Goal: Task Accomplishment & Management: Complete application form

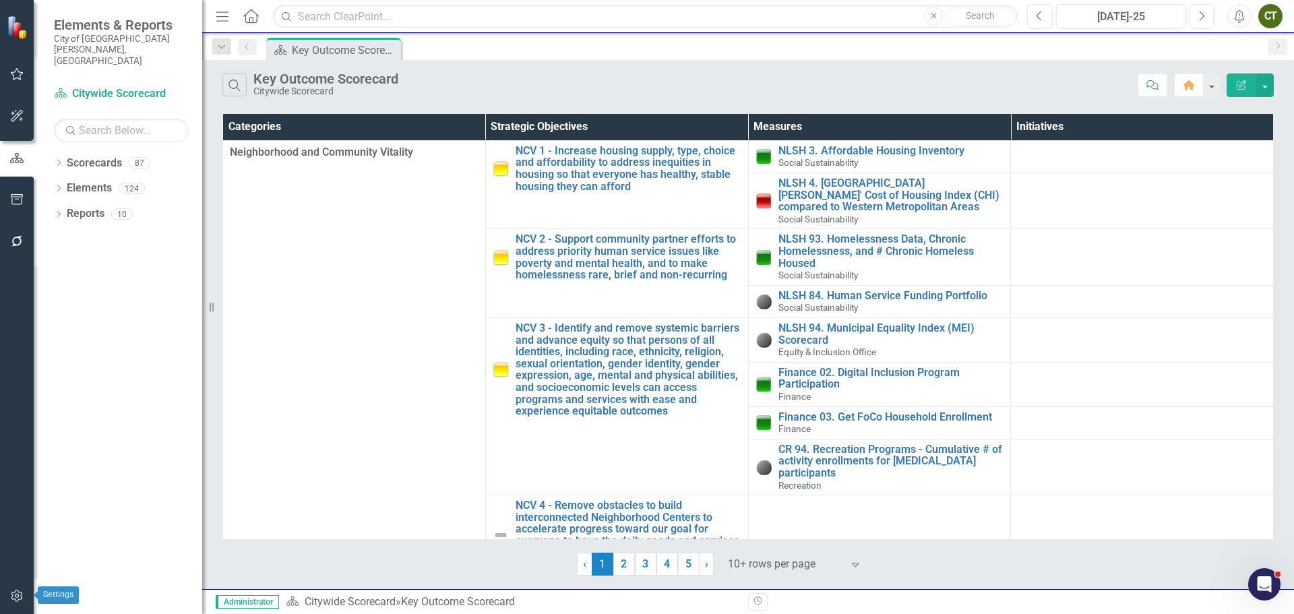
click at [20, 597] on icon "button" at bounding box center [17, 596] width 14 height 11
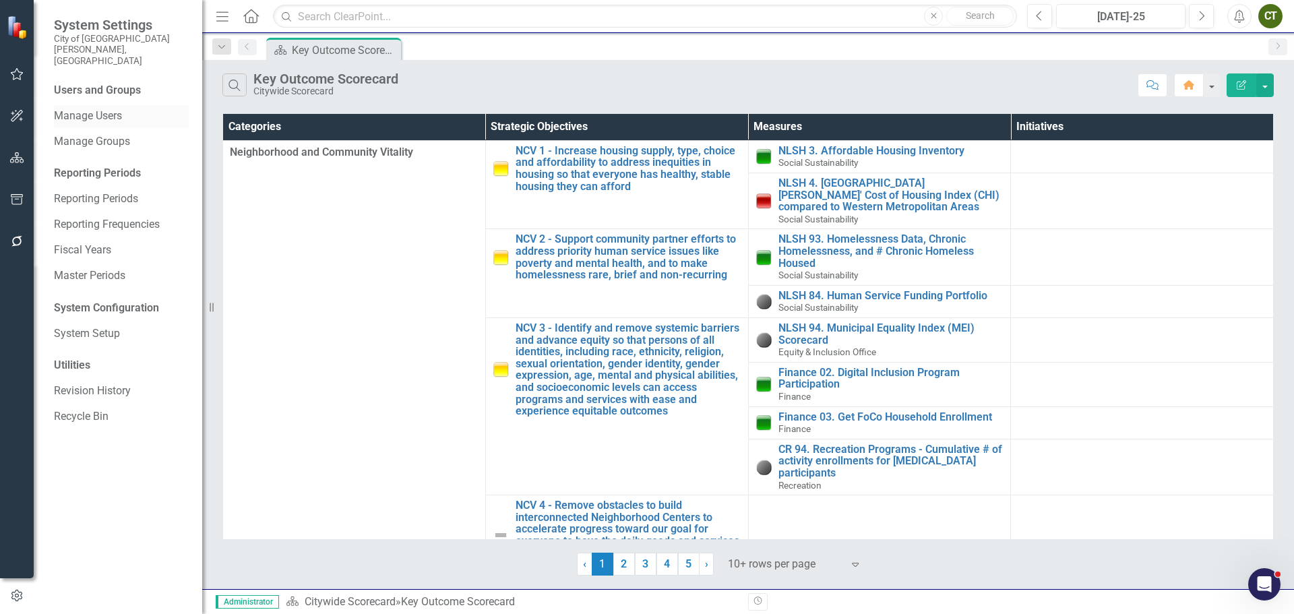
click at [85, 109] on link "Manage Users" at bounding box center [121, 117] width 135 height 16
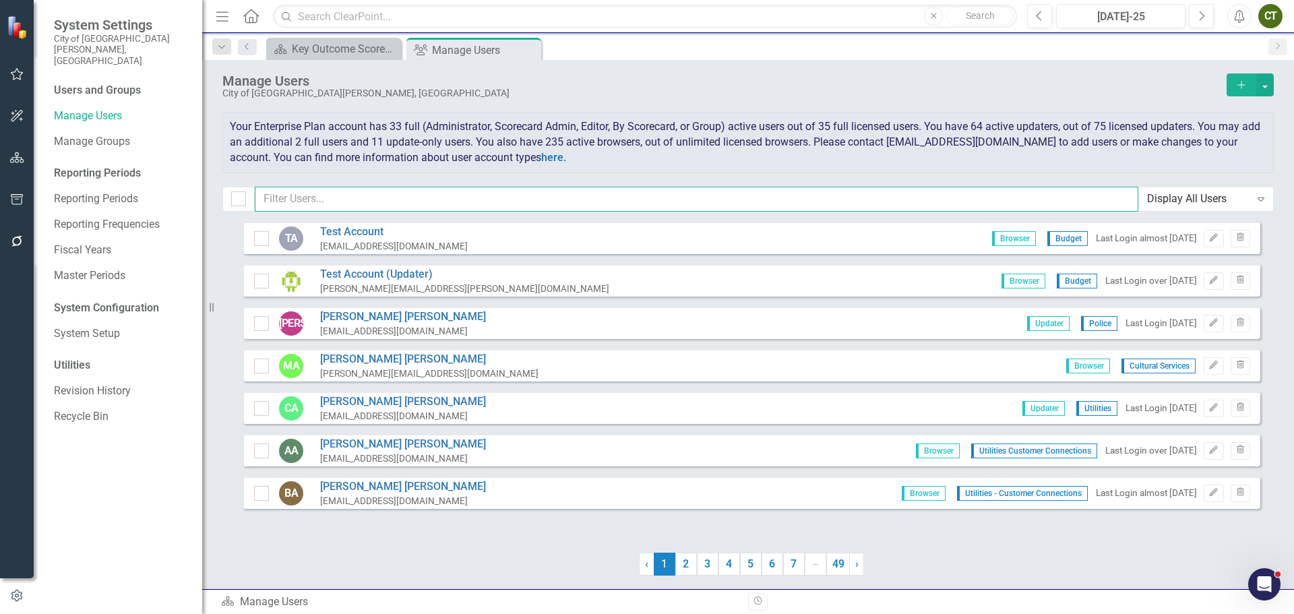
click at [426, 198] on input "text" at bounding box center [697, 199] width 884 height 25
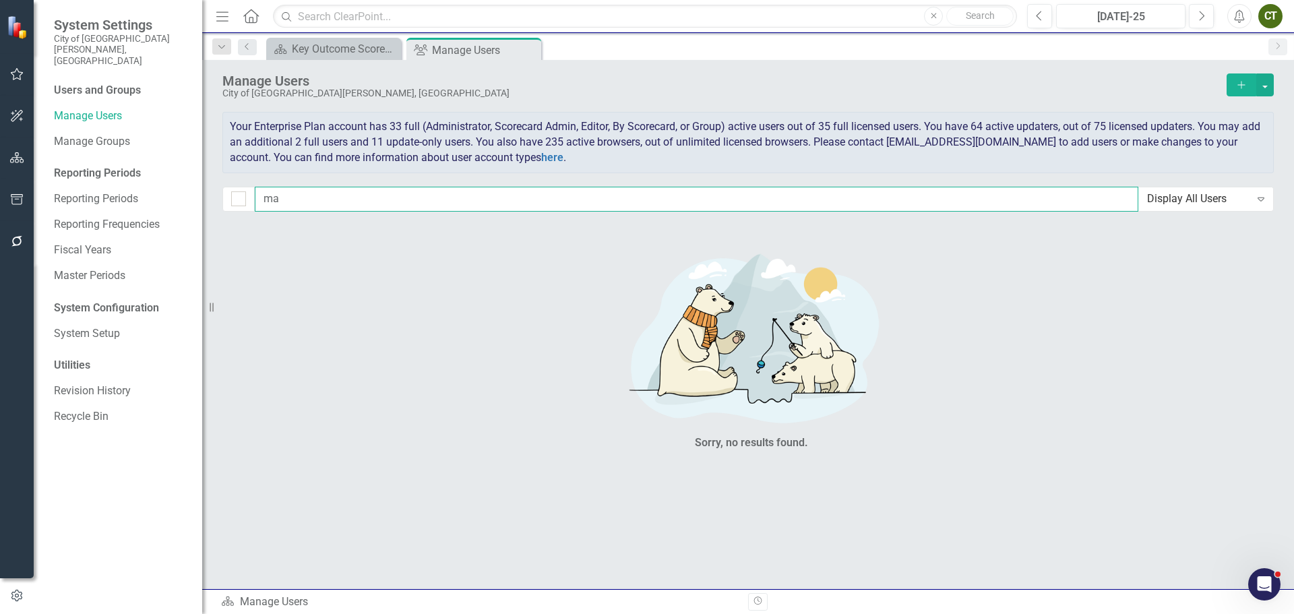
type input "m"
type input "k"
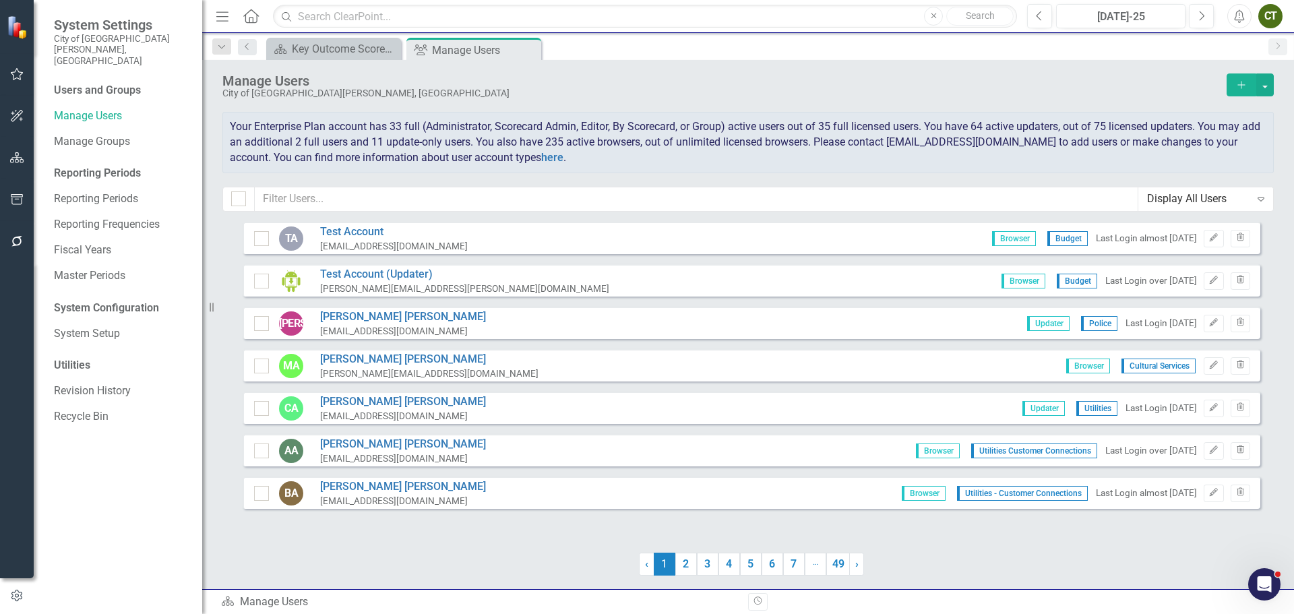
click at [1240, 82] on icon "Add" at bounding box center [1242, 84] width 12 height 9
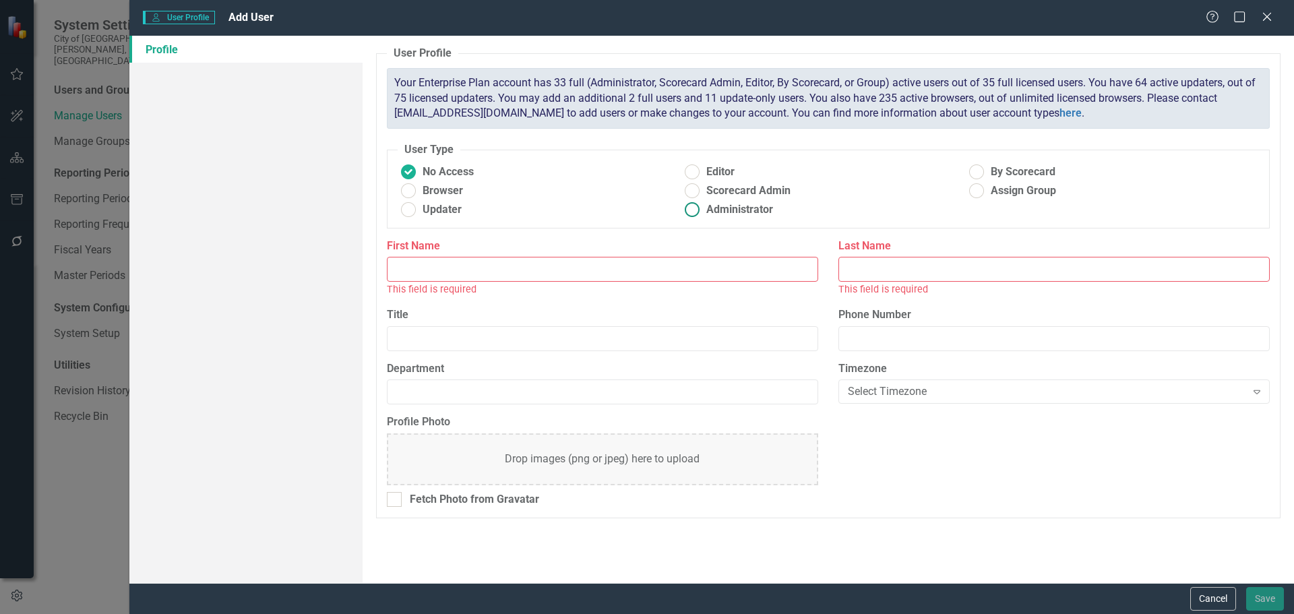
click at [694, 211] on ins at bounding box center [692, 210] width 21 height 21
click at [694, 211] on input "Administrator" at bounding box center [692, 210] width 21 height 21
radio input "true"
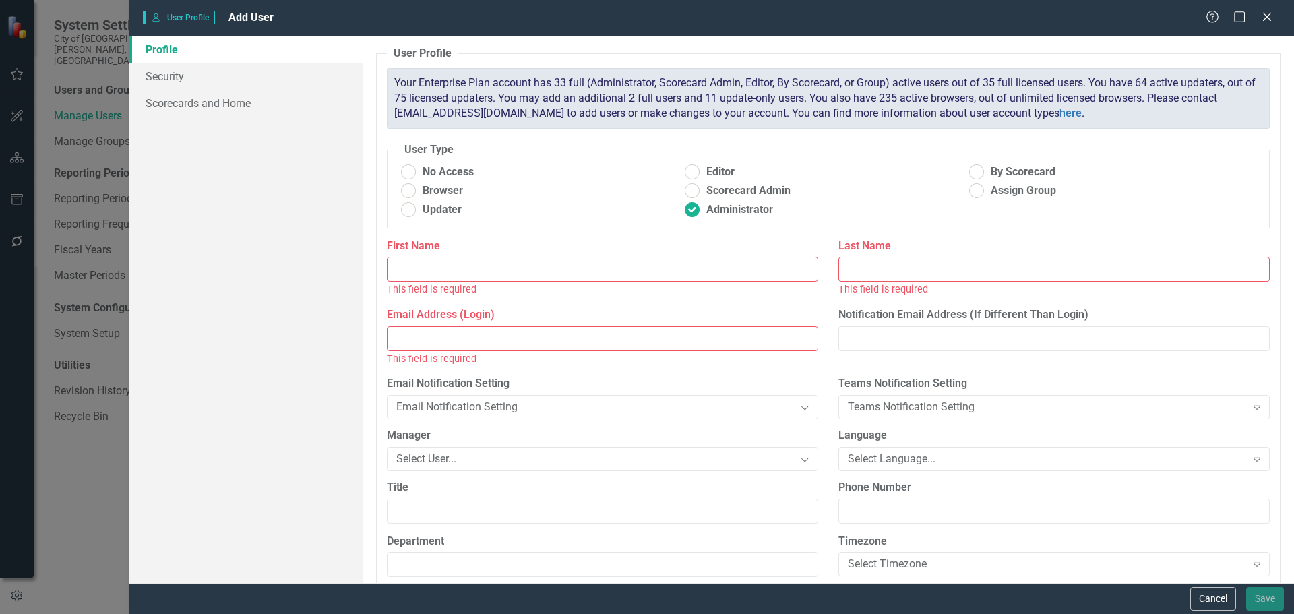
click at [434, 342] on input "Email Address (Login)" at bounding box center [602, 338] width 431 height 25
paste input "[PERSON_NAME] <[EMAIL_ADDRESS][DOMAIN_NAME]>"
click at [412, 332] on input "[PERSON_NAME] <[EMAIL_ADDRESS][DOMAIN_NAME]>" at bounding box center [602, 338] width 431 height 25
type input "[GEOGRAPHIC_DATA] <[EMAIL_ADDRESS][DOMAIN_NAME]>"
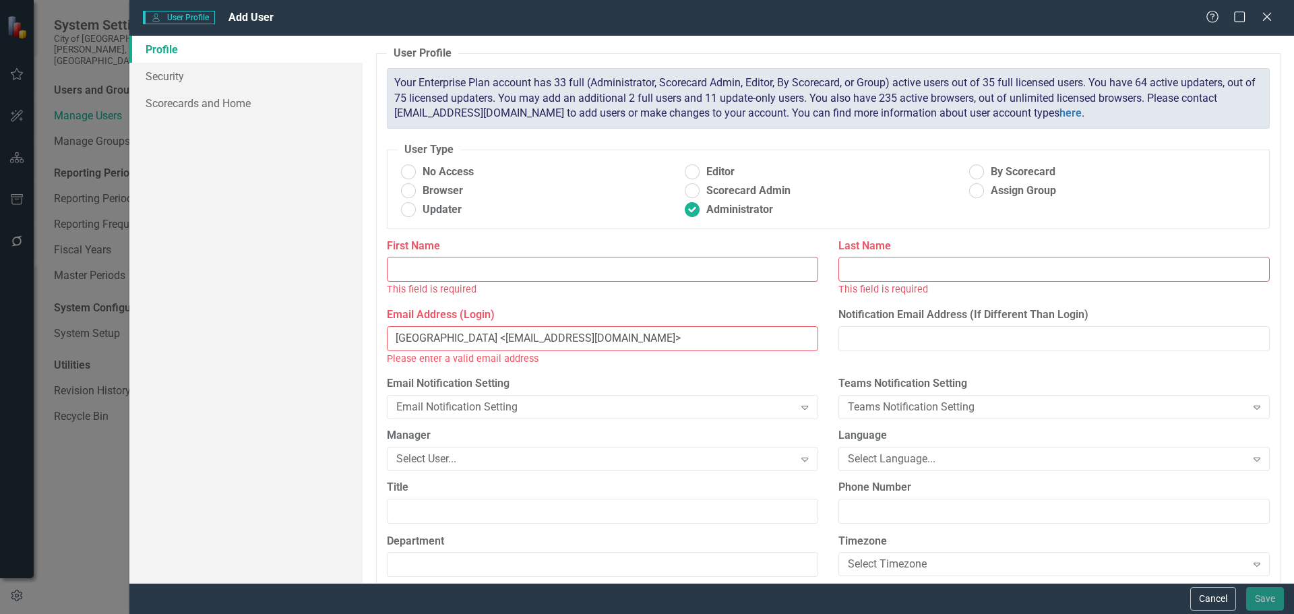
click at [460, 269] on input "First Name" at bounding box center [602, 269] width 431 height 25
paste input "[PERSON_NAME]"
type input "[PERSON_NAME]"
click at [418, 336] on input "[GEOGRAPHIC_DATA] <[EMAIL_ADDRESS][DOMAIN_NAME]>" at bounding box center [602, 338] width 431 height 25
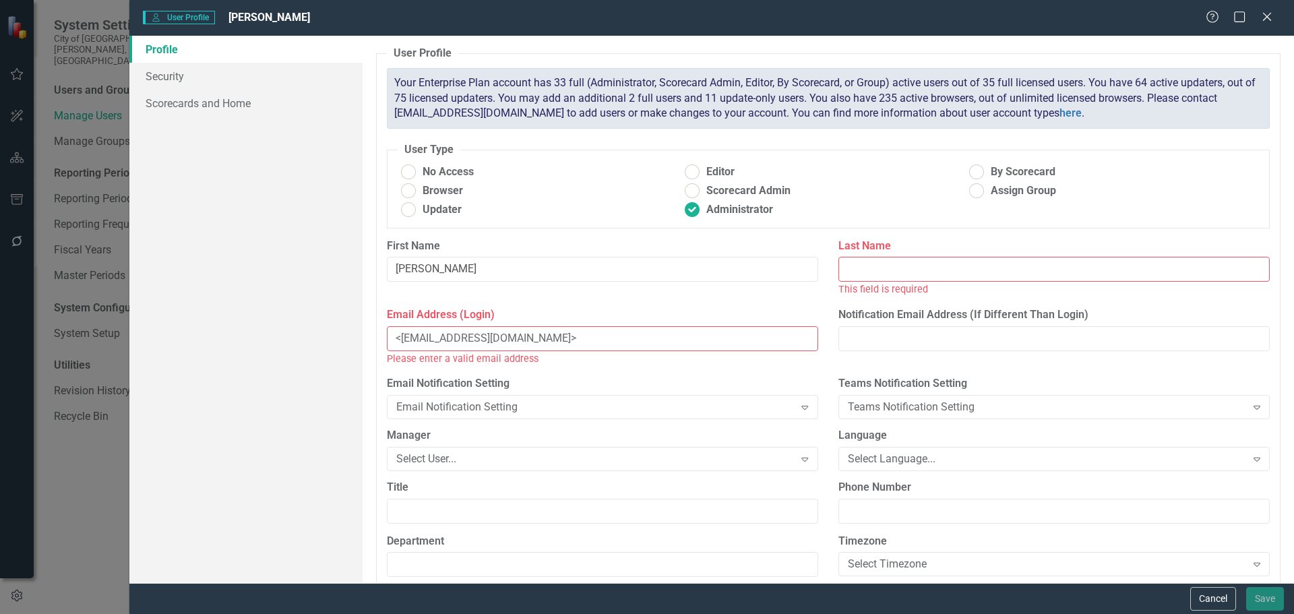
type input "<[EMAIL_ADDRESS][DOMAIN_NAME]>"
click at [984, 264] on input "Last Name" at bounding box center [1054, 269] width 431 height 25
paste input "[PERSON_NAME]"
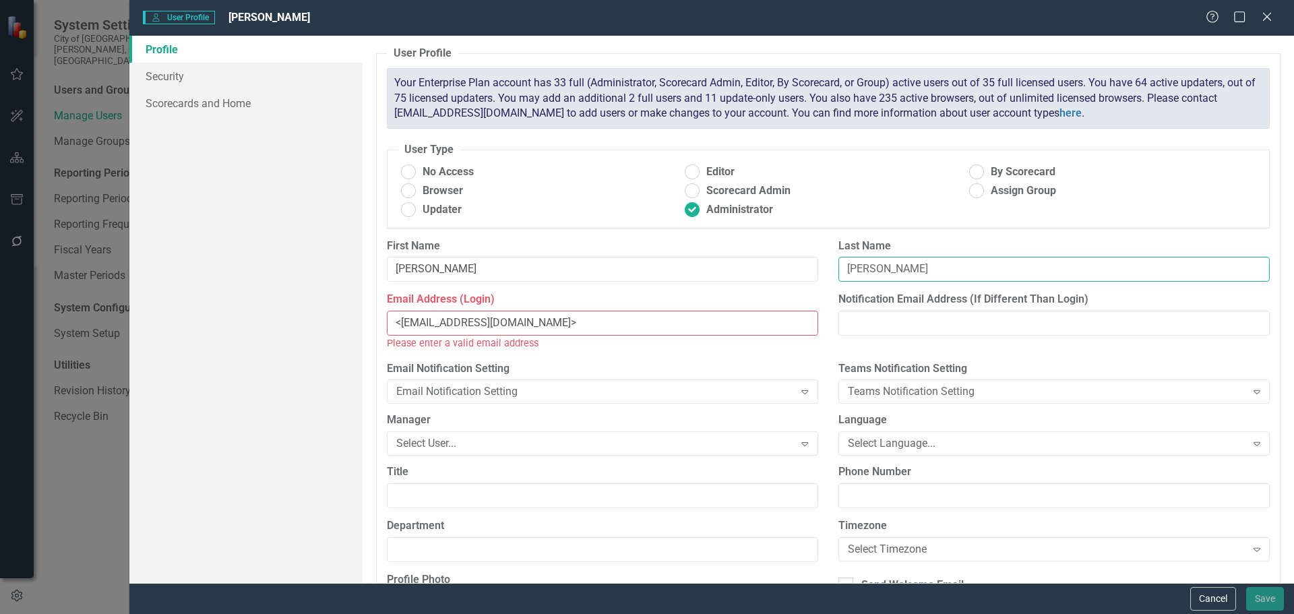
type input "[PERSON_NAME]"
click at [547, 313] on input "<[EMAIL_ADDRESS][DOMAIN_NAME]>" at bounding box center [602, 323] width 431 height 25
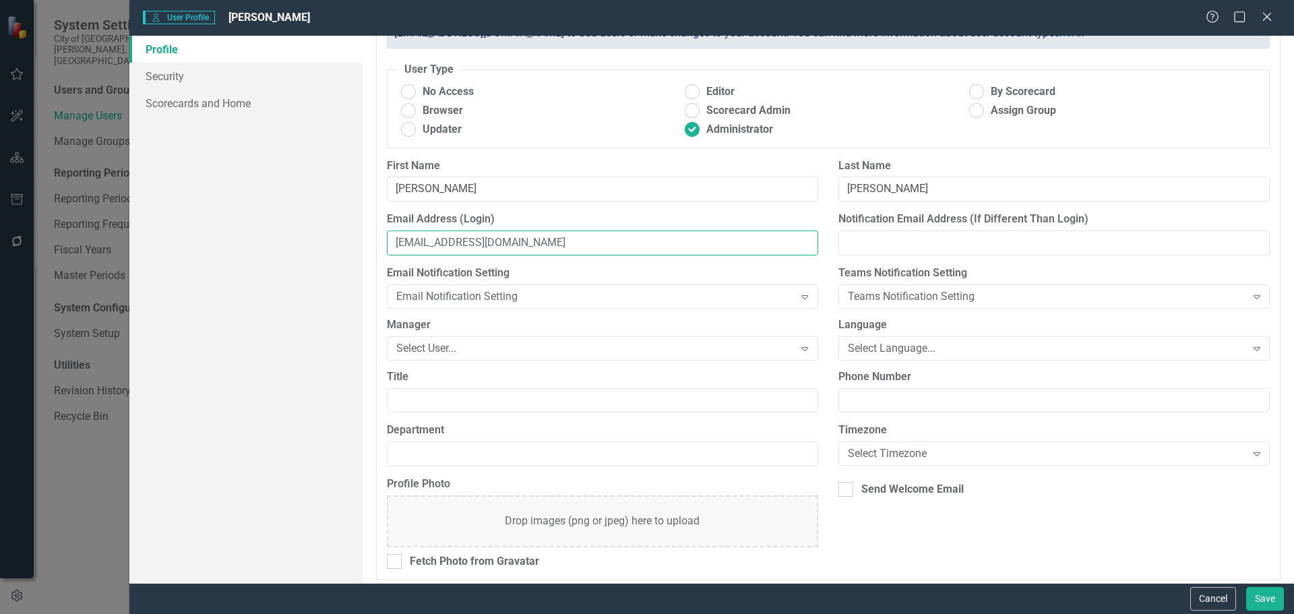
scroll to position [88, 0]
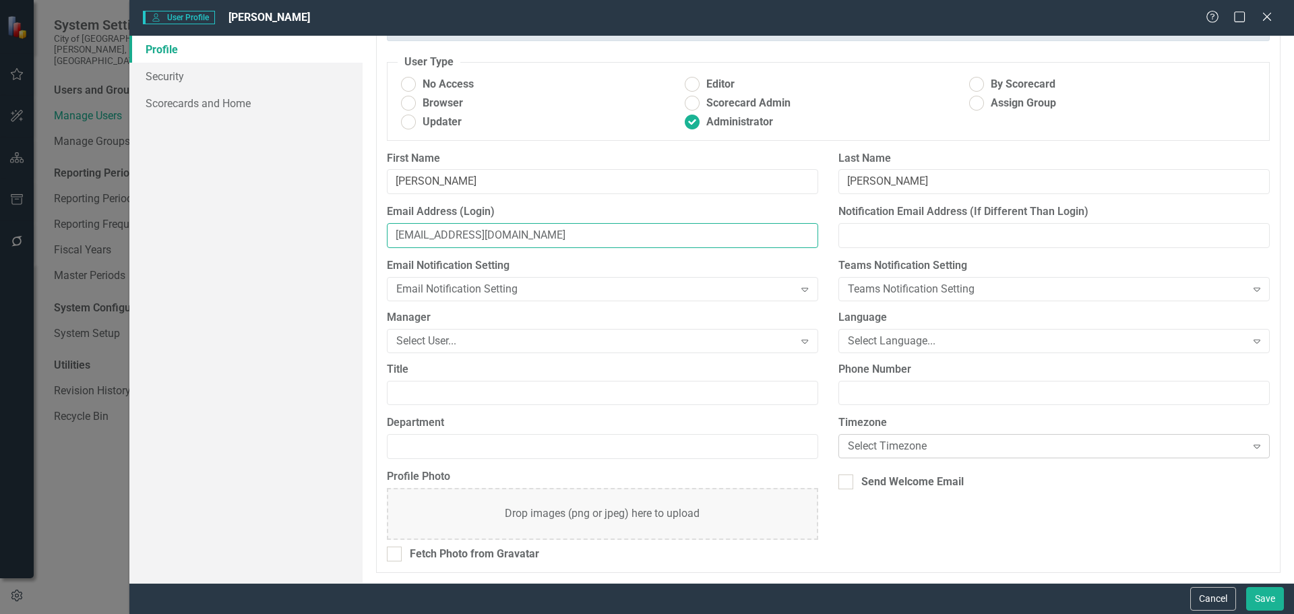
type input "[EMAIL_ADDRESS][DOMAIN_NAME]"
click at [912, 448] on div "Select Timezone" at bounding box center [1047, 447] width 398 height 16
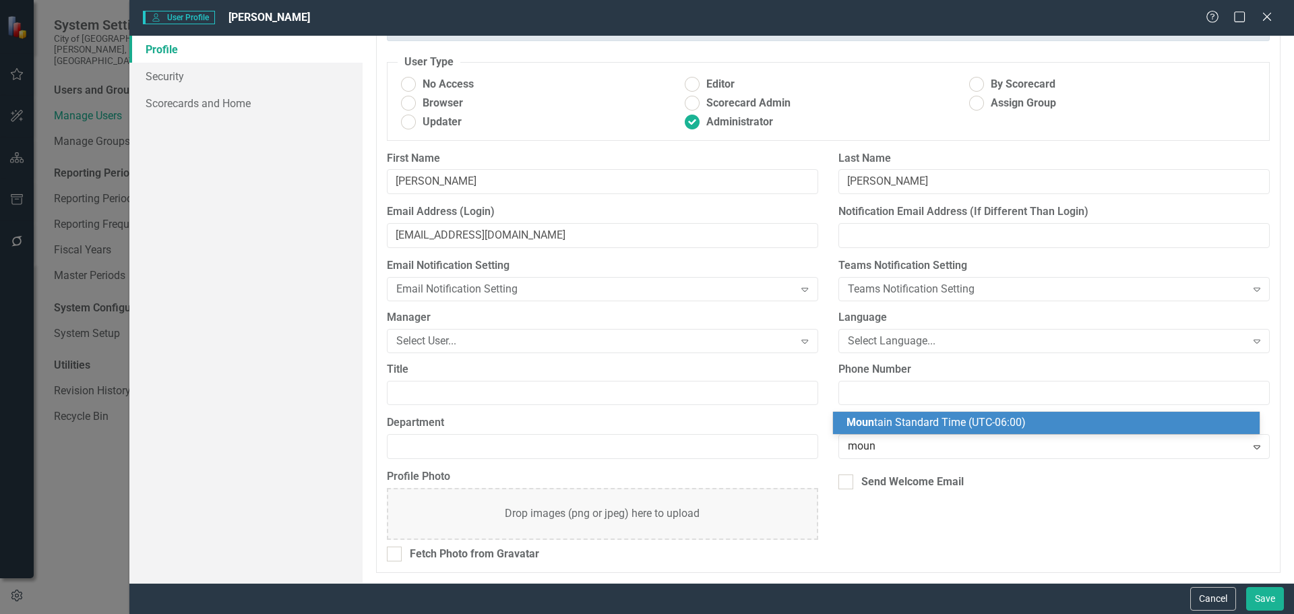
type input "mount"
click at [924, 427] on span "Mount ain Standard Time (UTC-06:00)" at bounding box center [936, 422] width 179 height 13
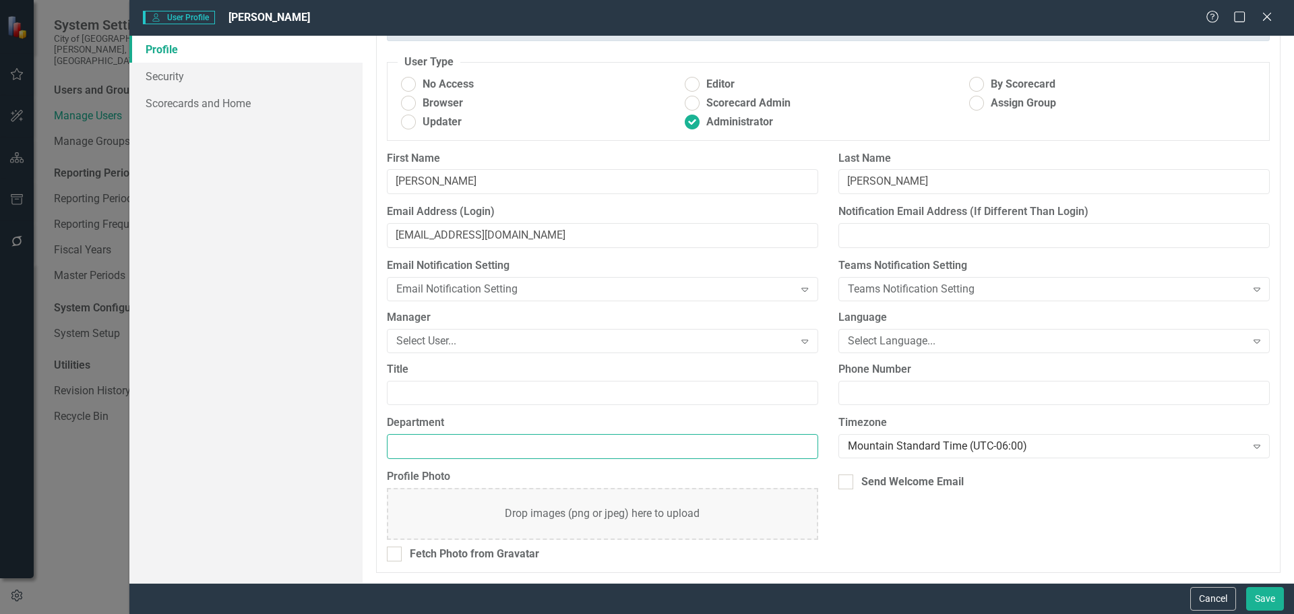
click at [548, 448] on input "Department" at bounding box center [602, 446] width 431 height 25
type input "Budget"
click at [204, 84] on link "Security" at bounding box center [245, 76] width 233 height 27
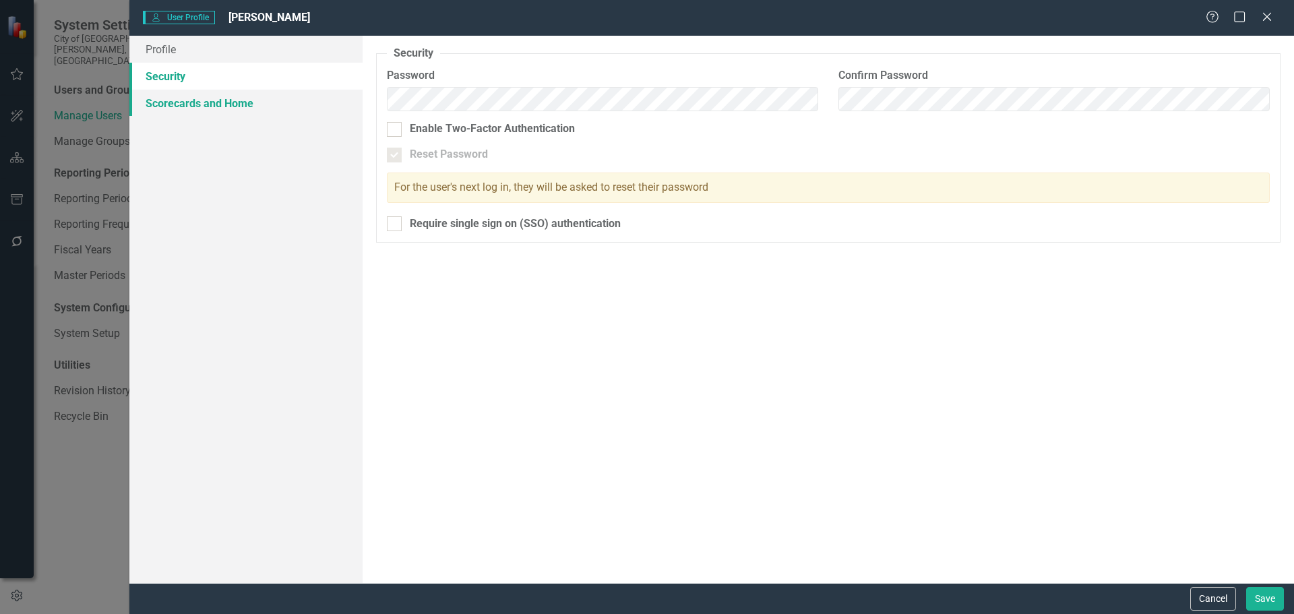
click at [251, 101] on link "Scorecards and Home" at bounding box center [245, 103] width 233 height 27
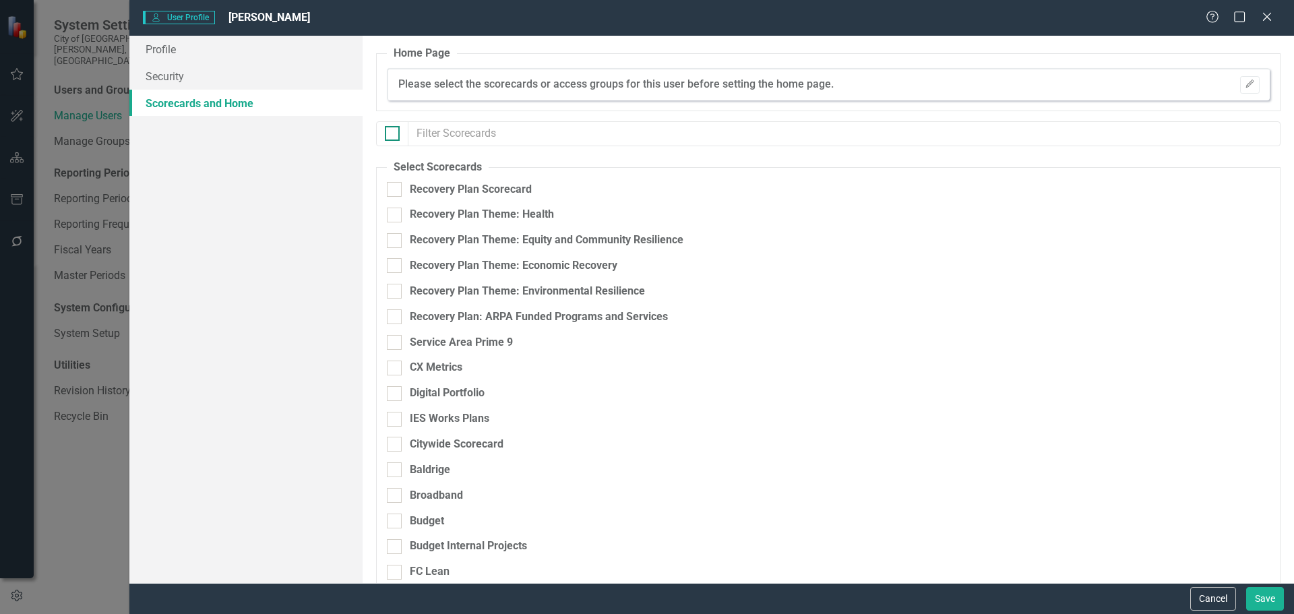
click at [391, 133] on input "checkbox" at bounding box center [389, 130] width 9 height 9
checkbox input "true"
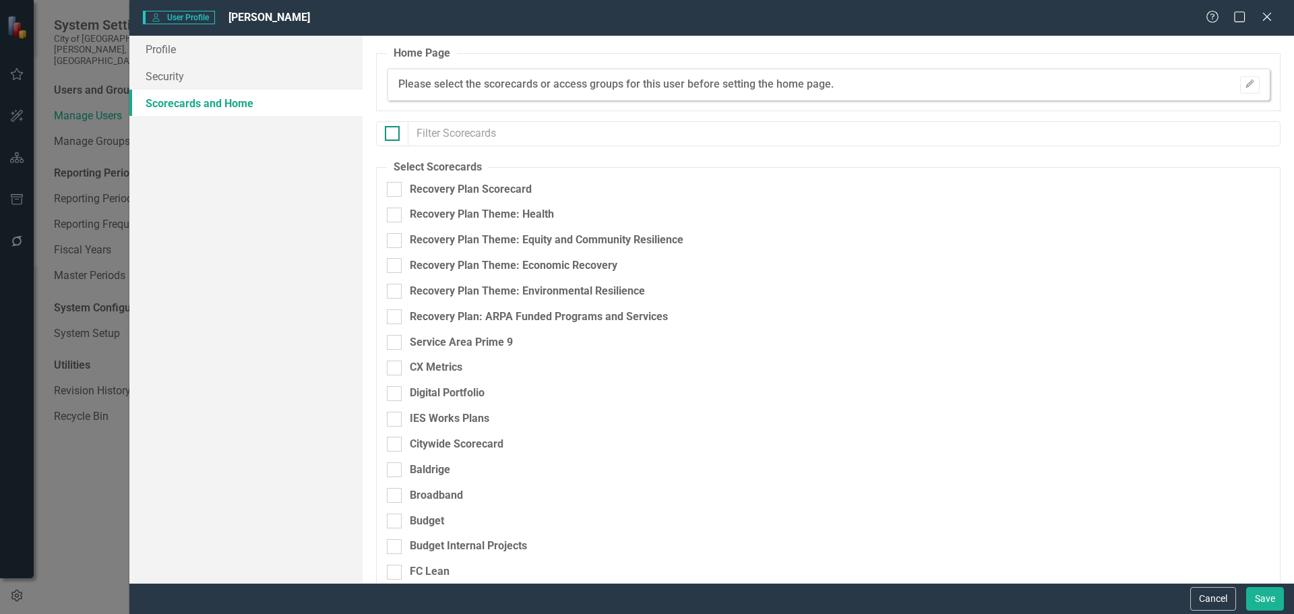
checkbox input "true"
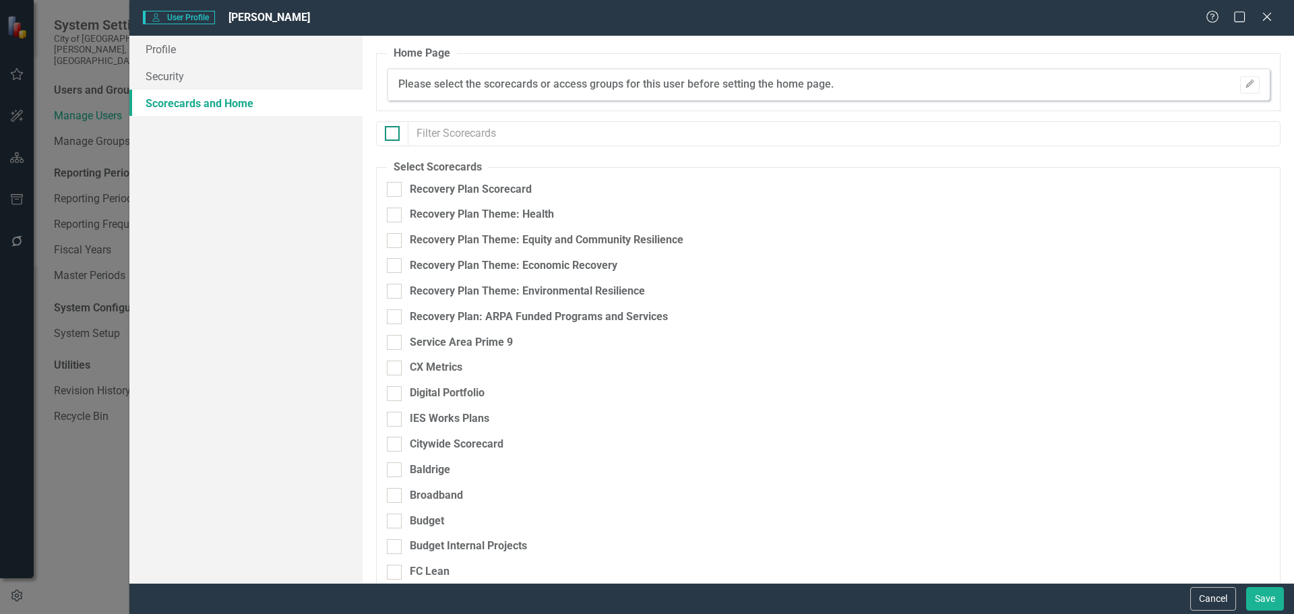
checkbox input "true"
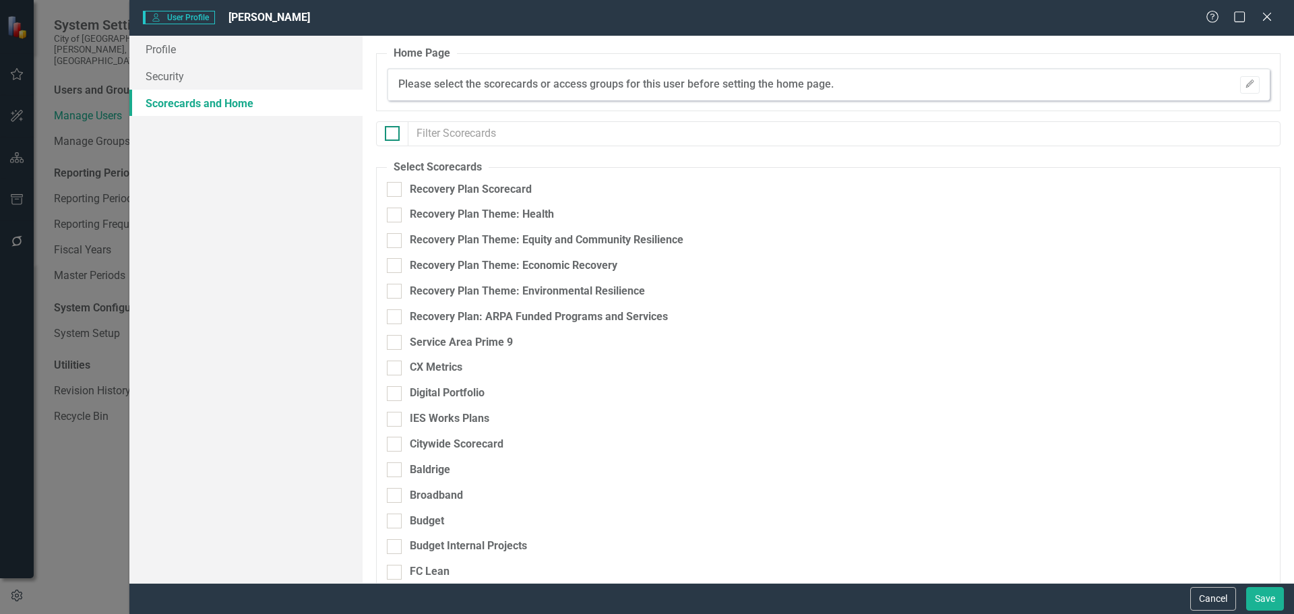
checkbox input "true"
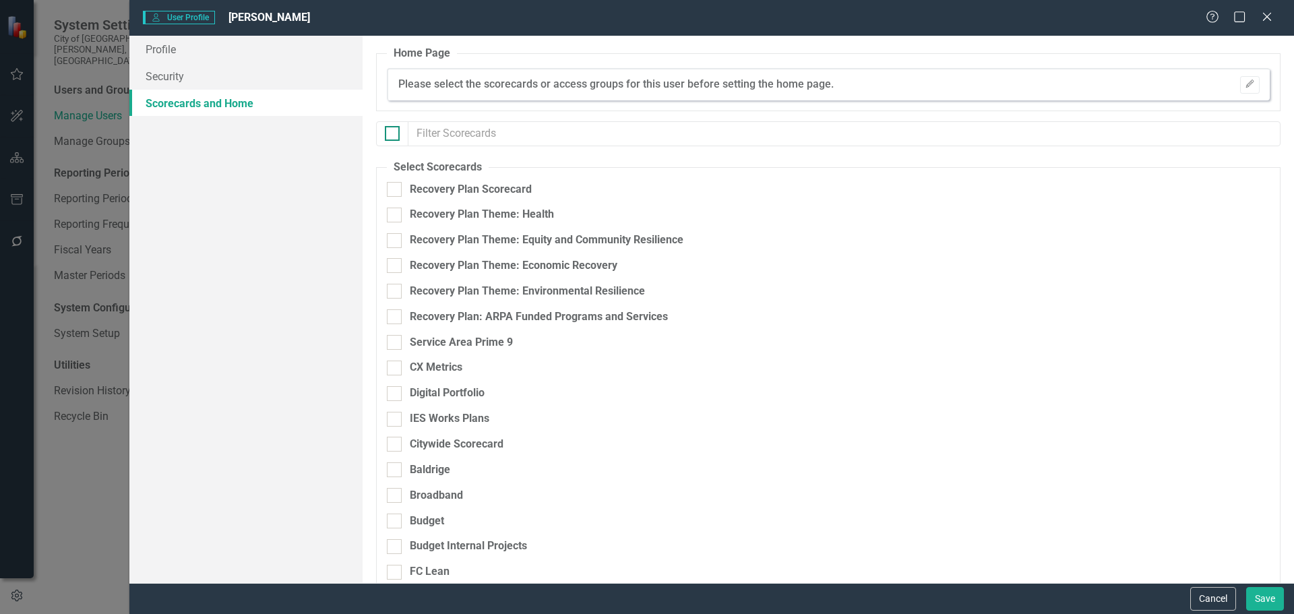
checkbox input "true"
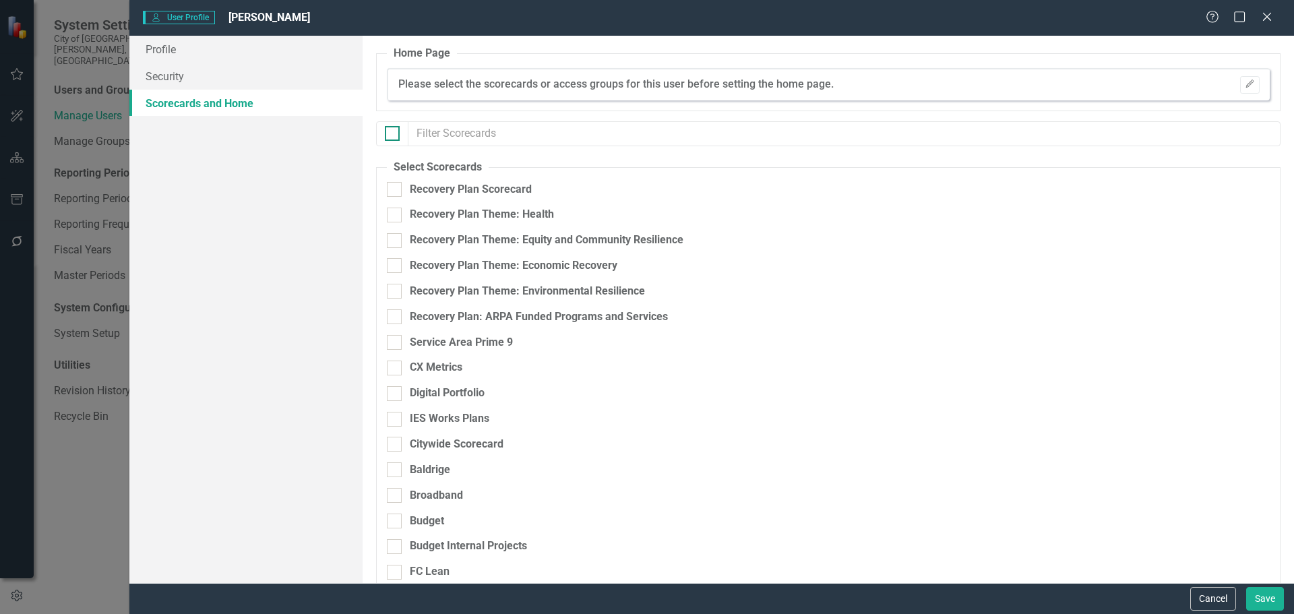
checkbox input "true"
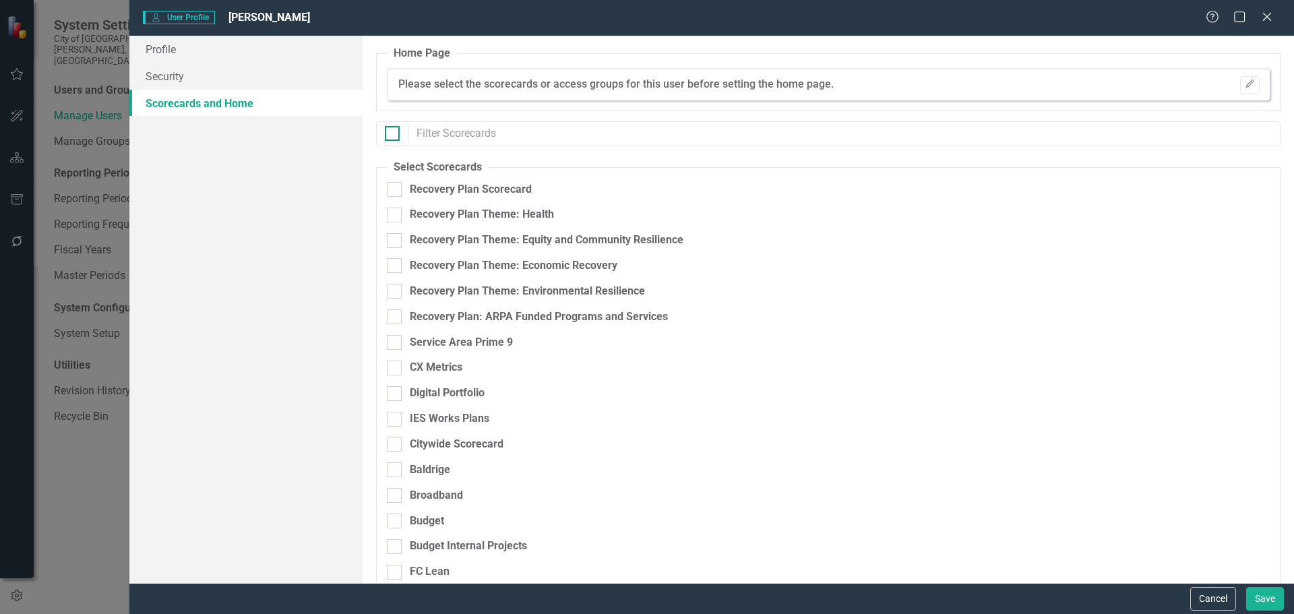
checkbox input "true"
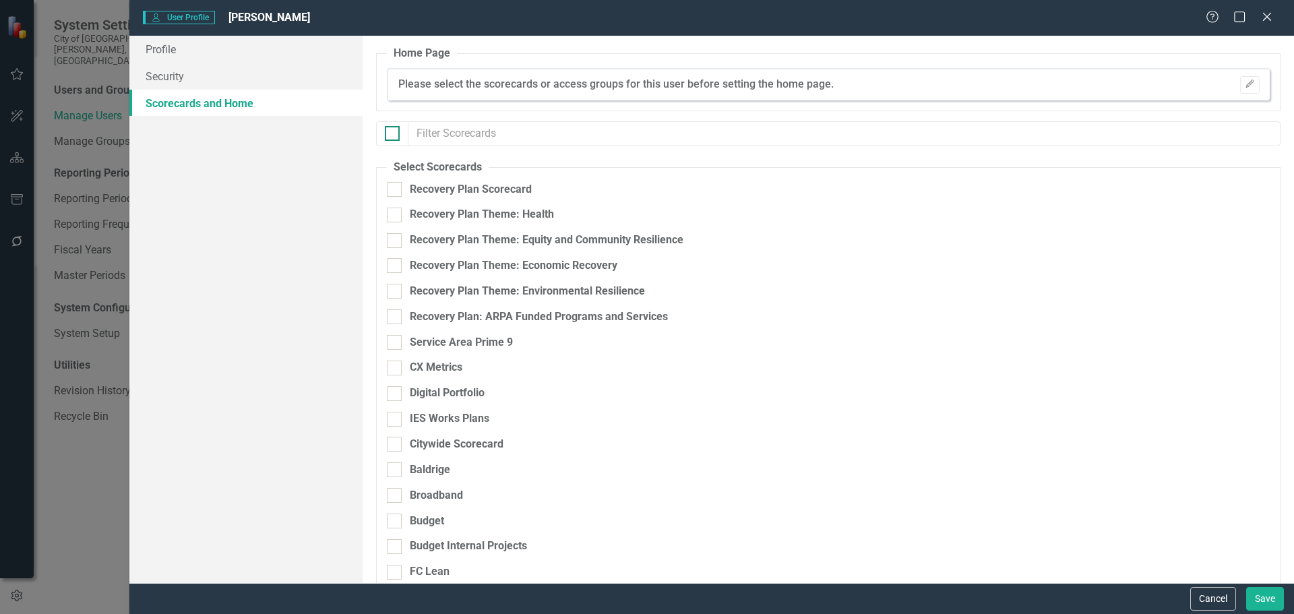
checkbox input "true"
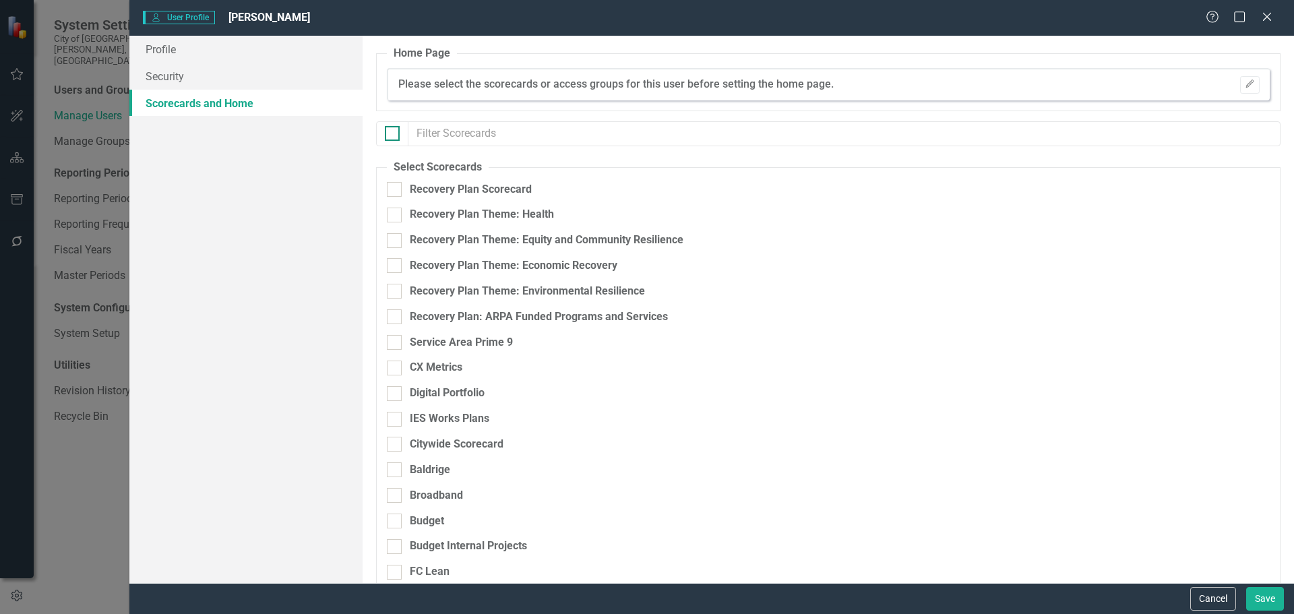
checkbox input "true"
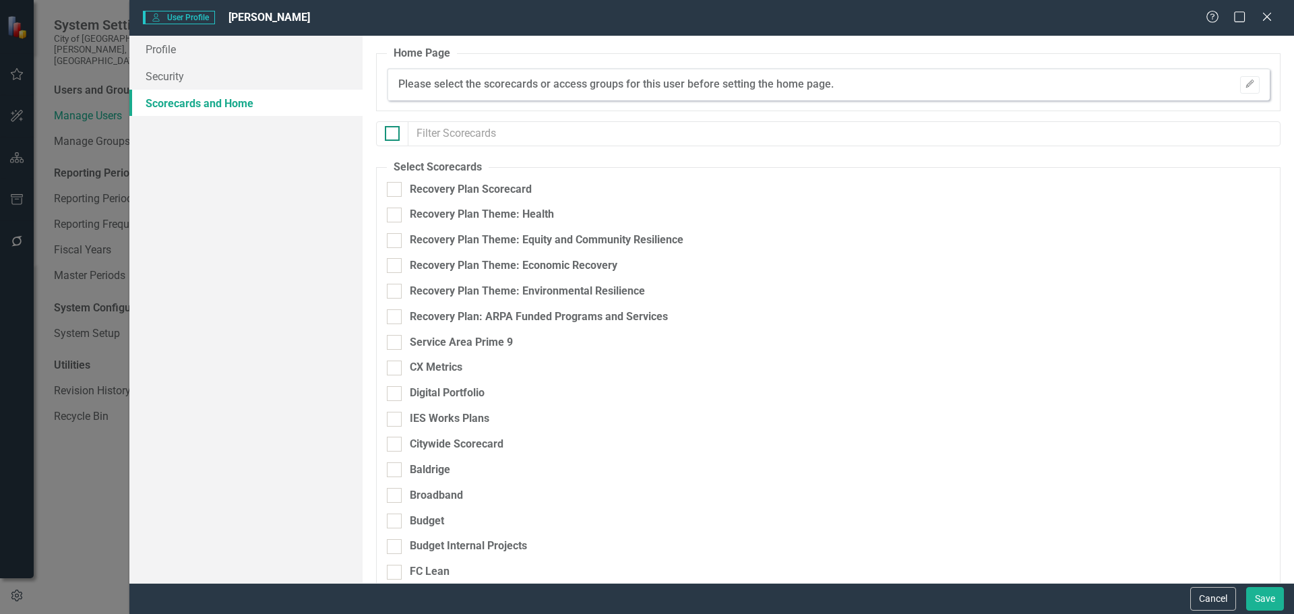
checkbox input "true"
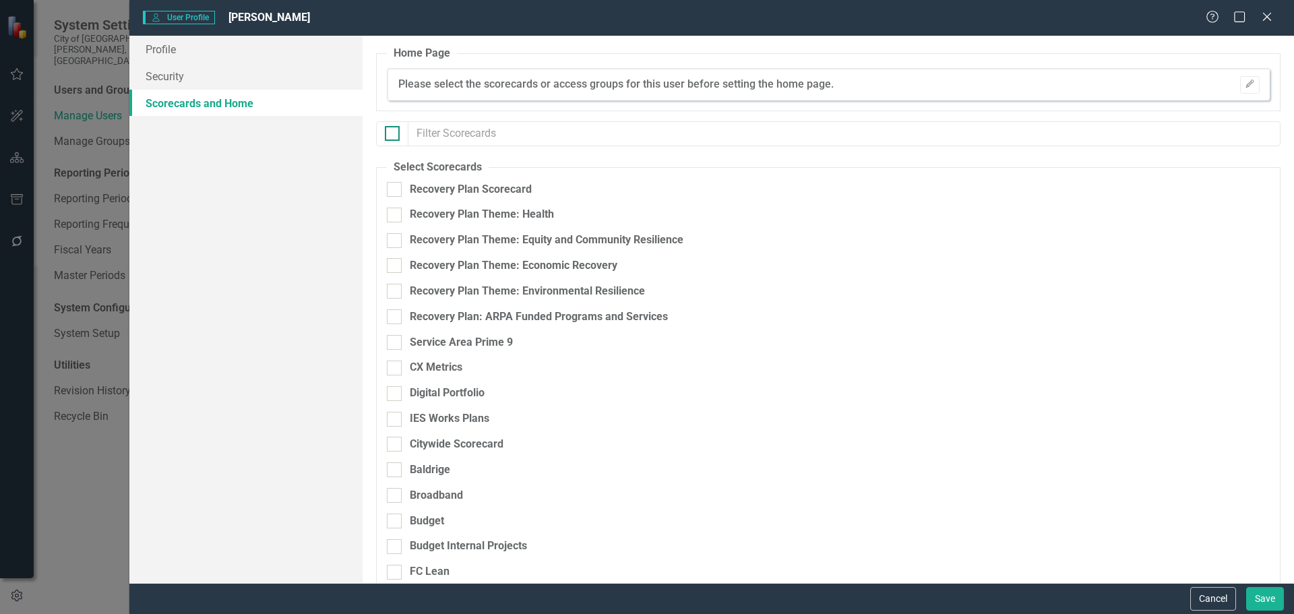
checkbox input "true"
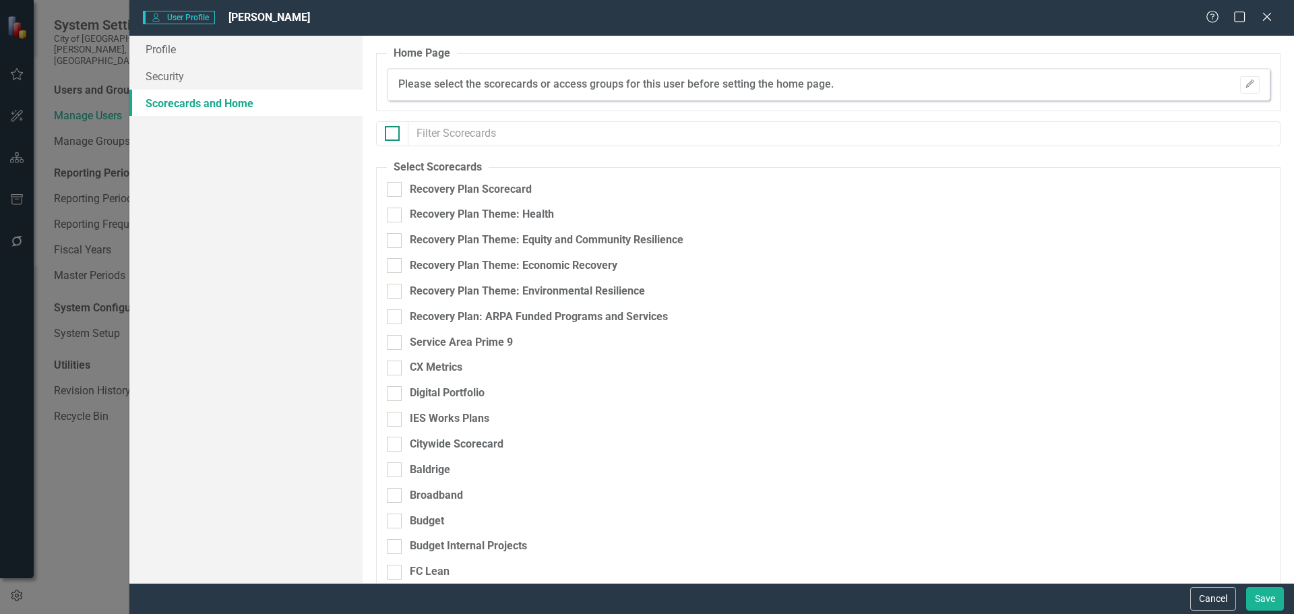
checkbox input "true"
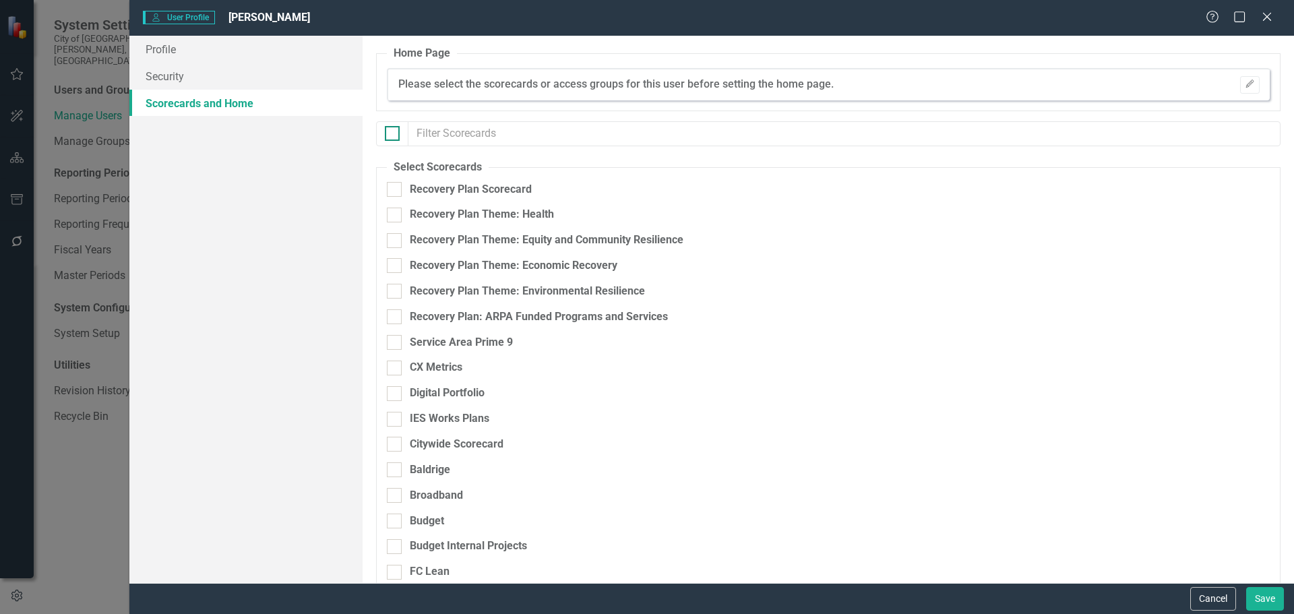
checkbox input "true"
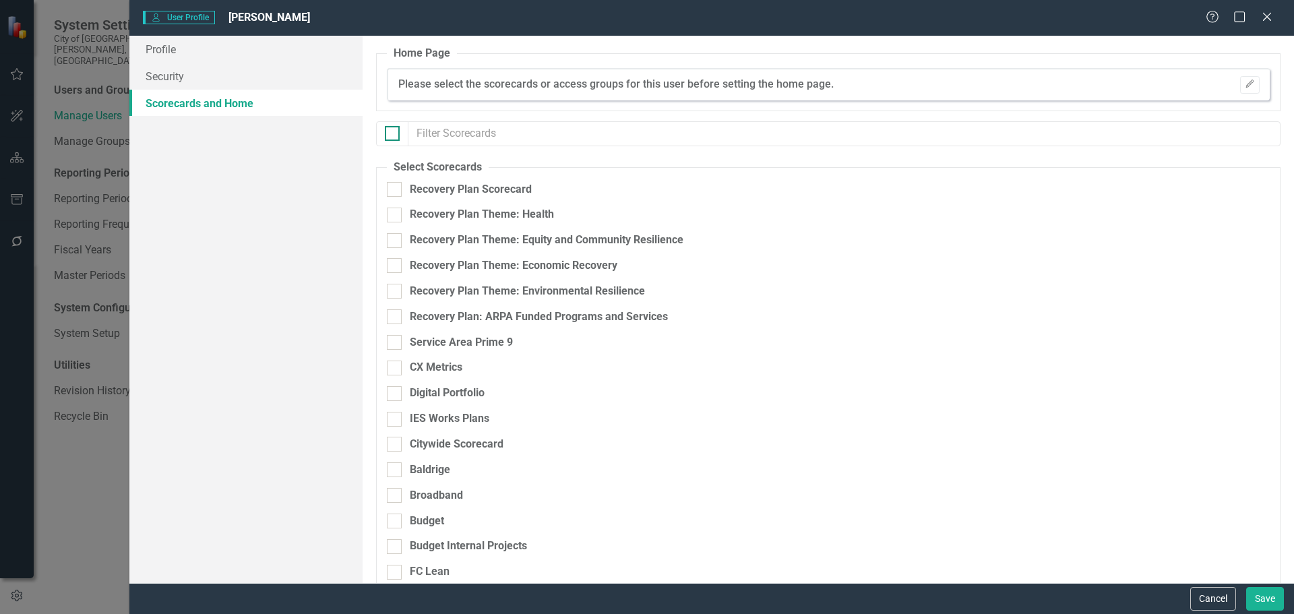
checkbox input "true"
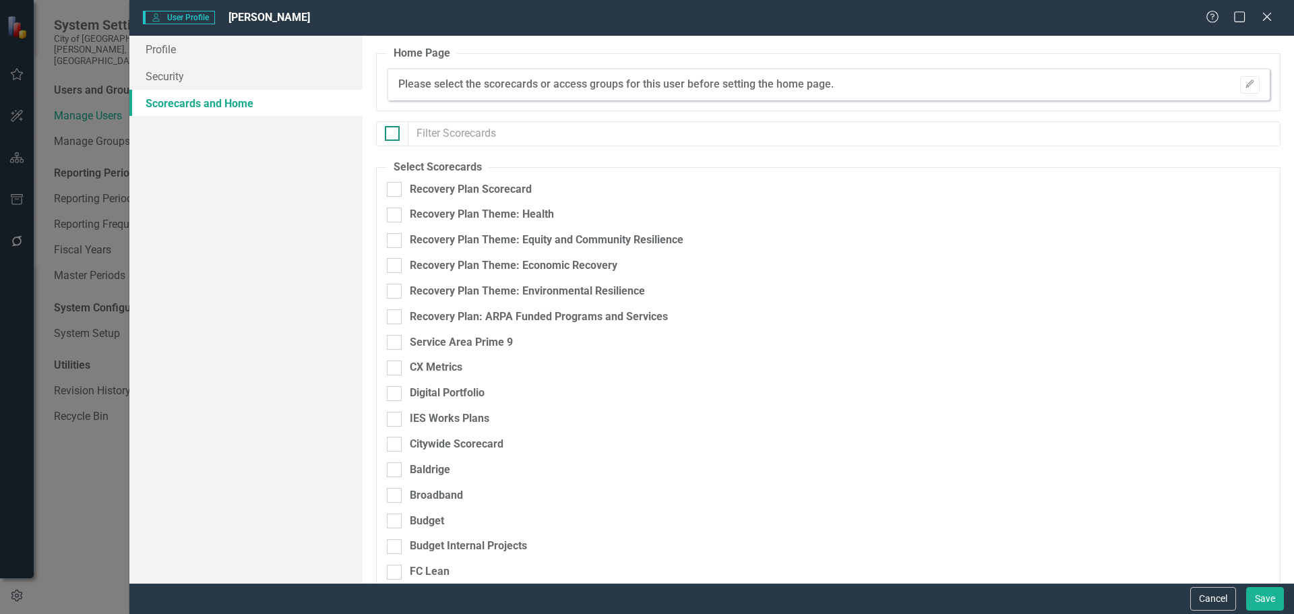
checkbox input "true"
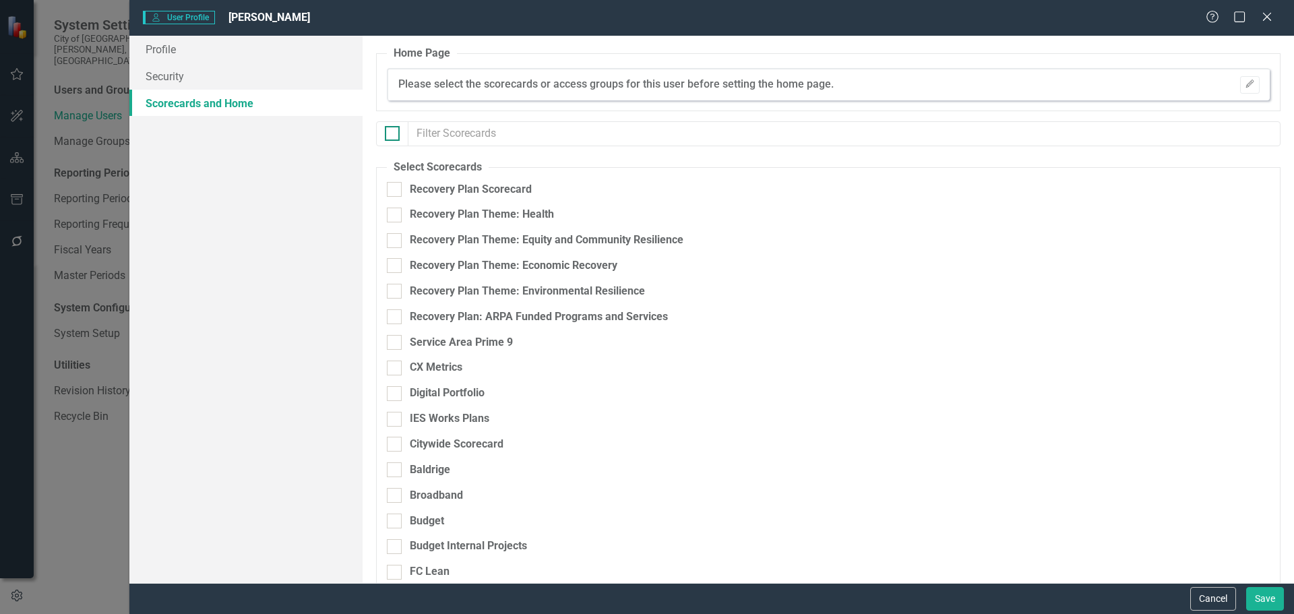
checkbox input "true"
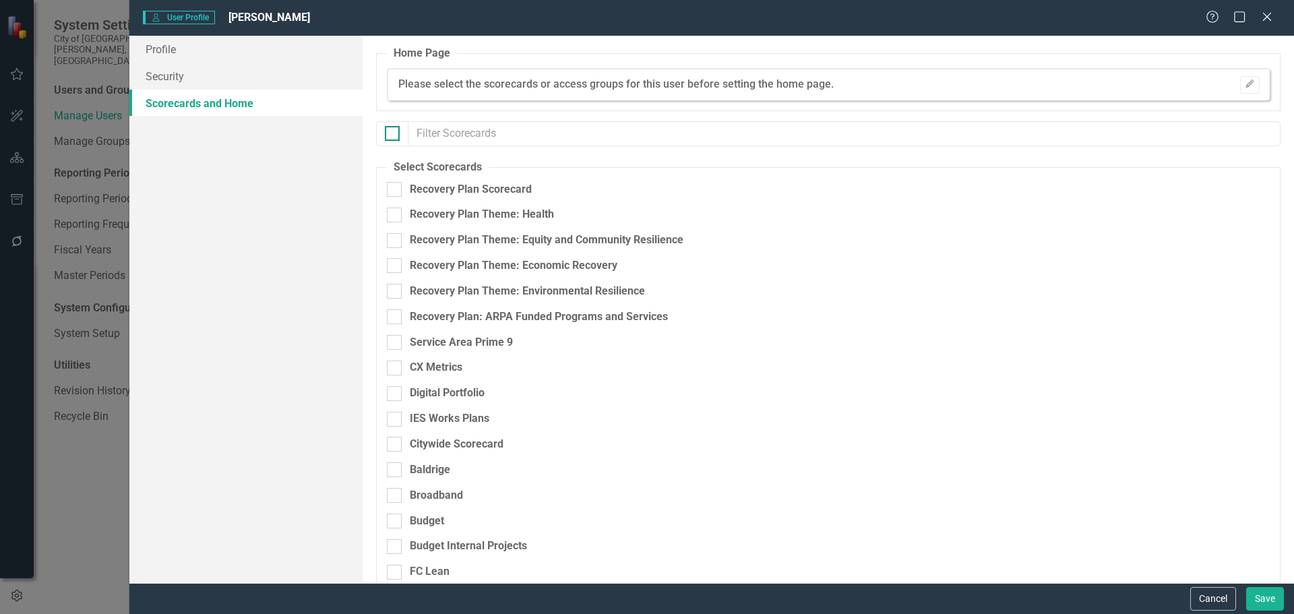
checkbox input "true"
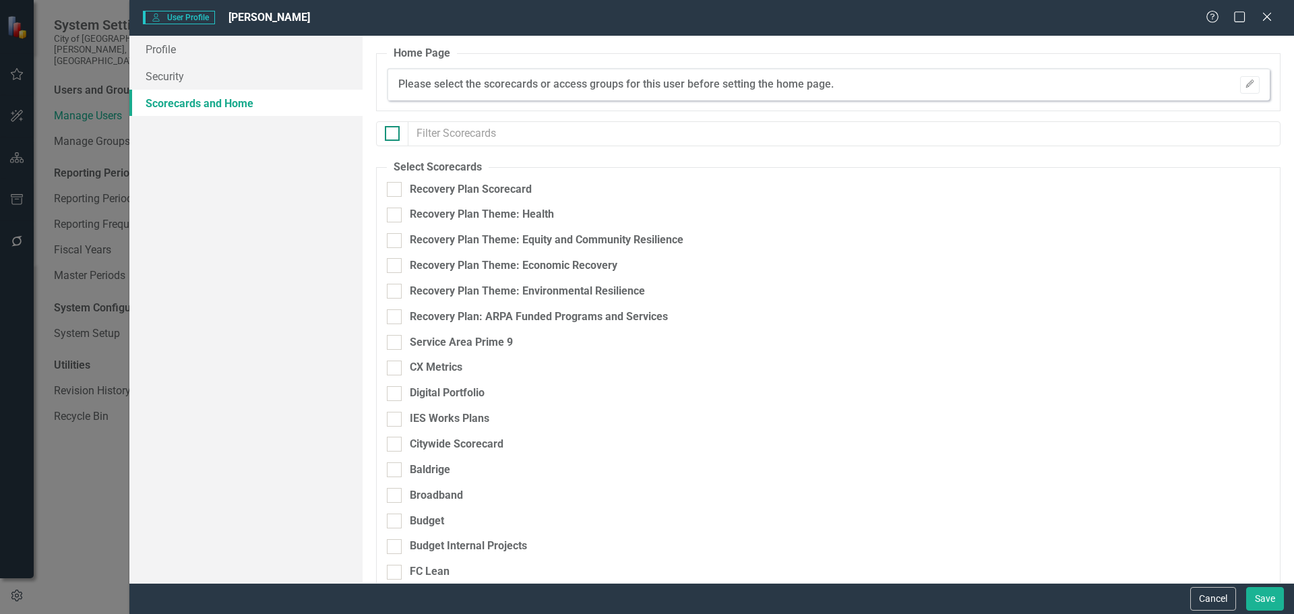
checkbox input "true"
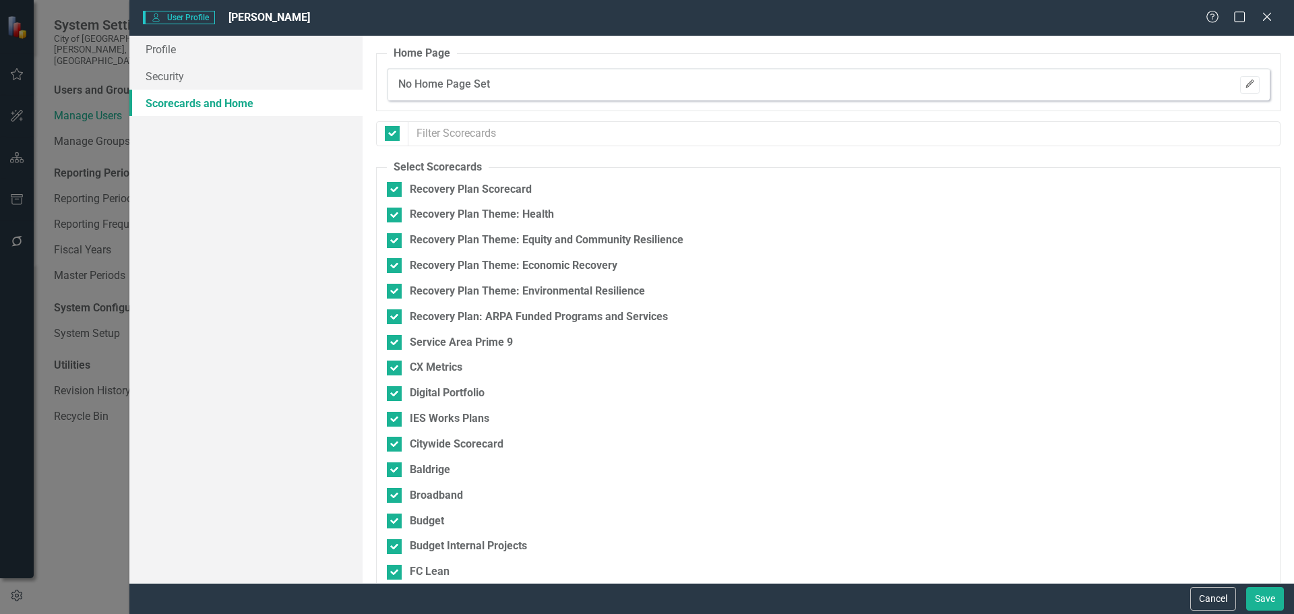
click at [1246, 88] on icon "button" at bounding box center [1250, 84] width 8 height 8
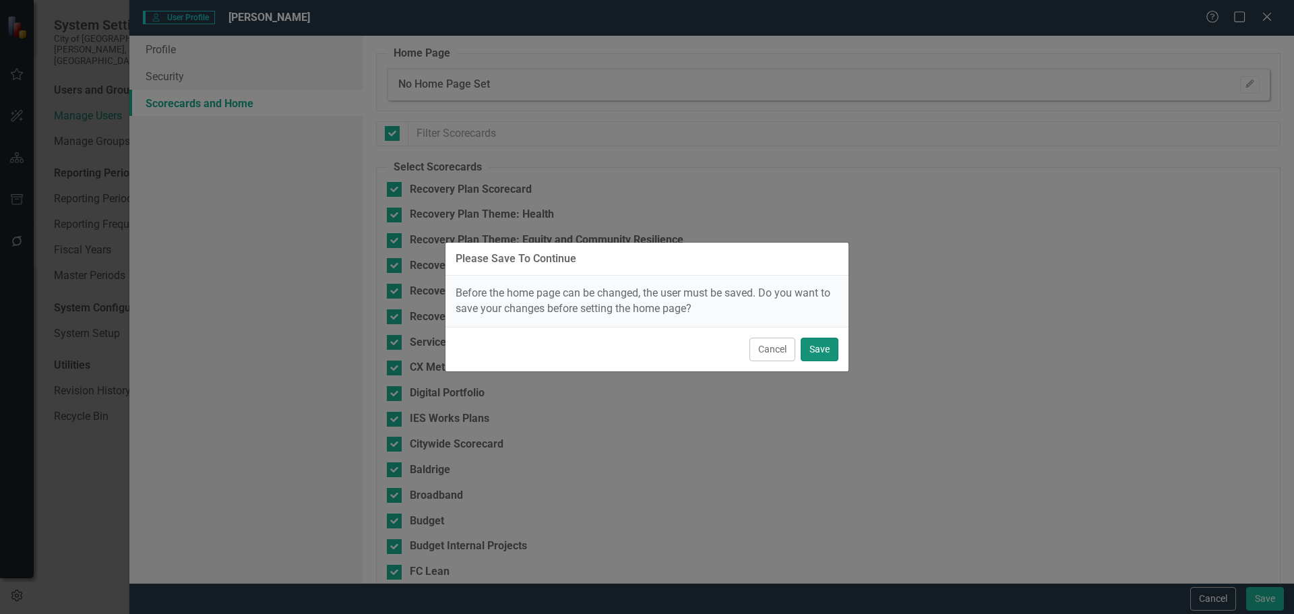
click at [819, 352] on button "Save" at bounding box center [820, 350] width 38 height 24
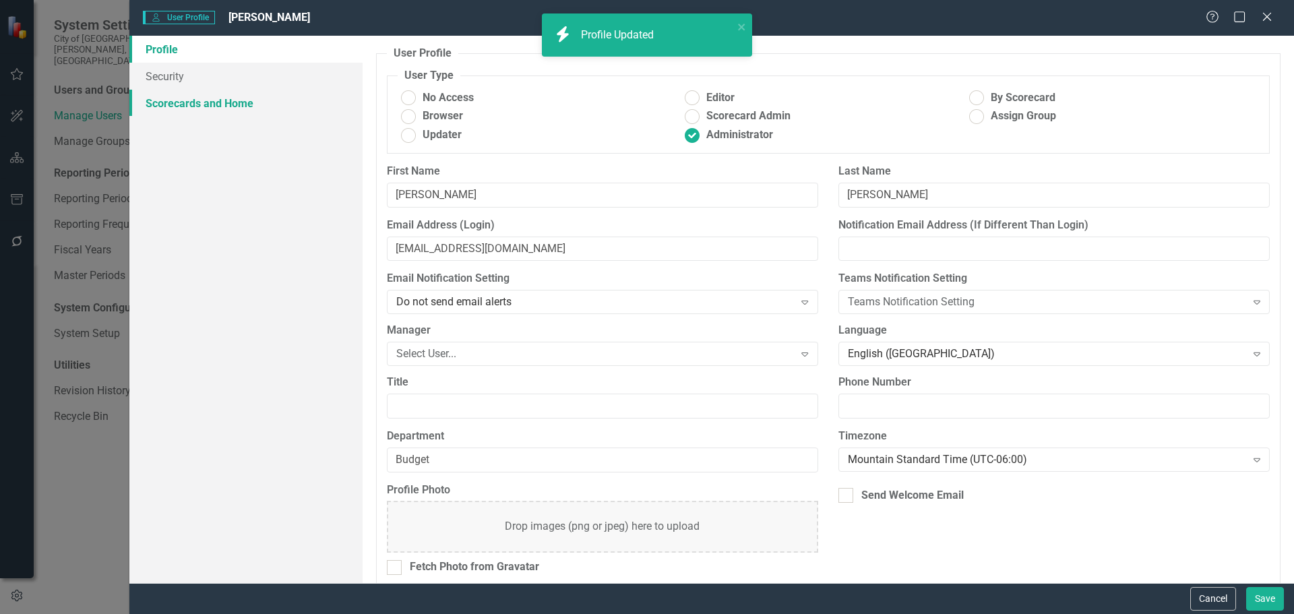
click at [225, 100] on link "Scorecards and Home" at bounding box center [245, 103] width 233 height 27
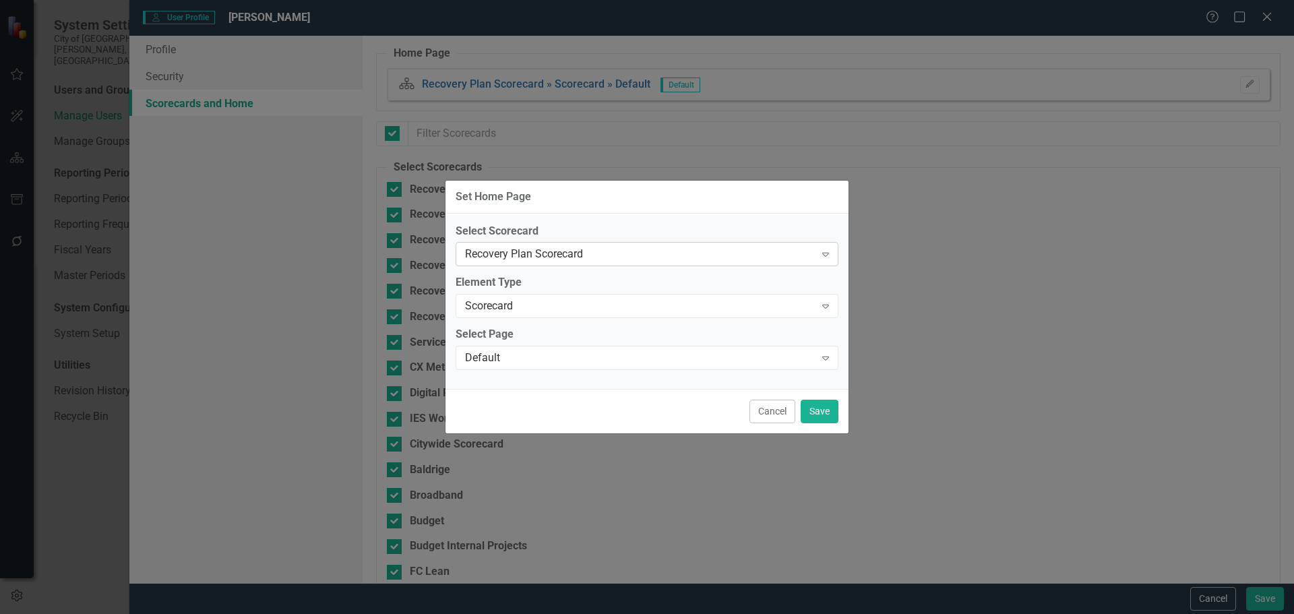
click at [580, 248] on div "Recovery Plan Scorecard" at bounding box center [640, 255] width 350 height 16
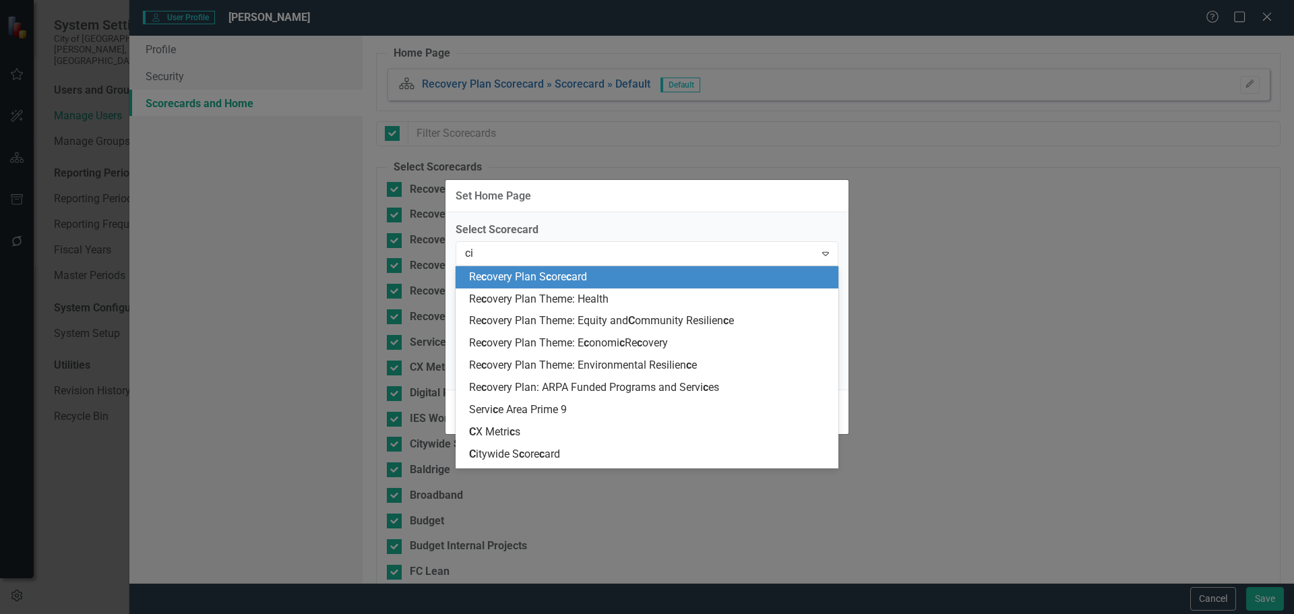
type input "city"
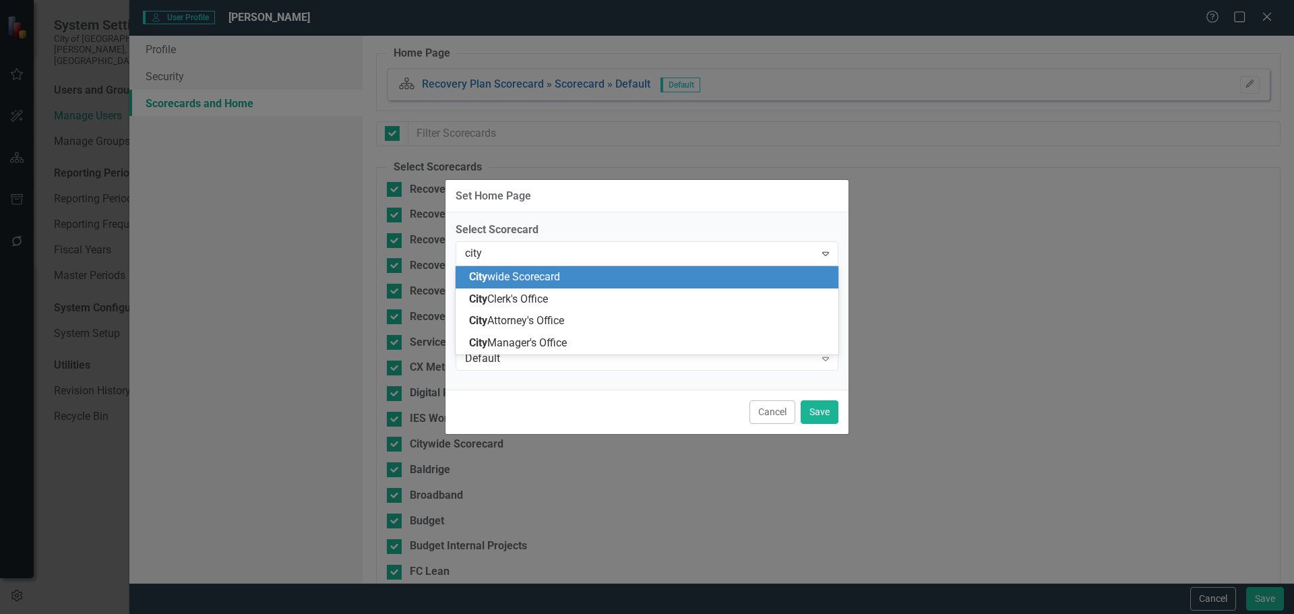
click at [571, 280] on div "City wide Scorecard" at bounding box center [649, 278] width 361 height 16
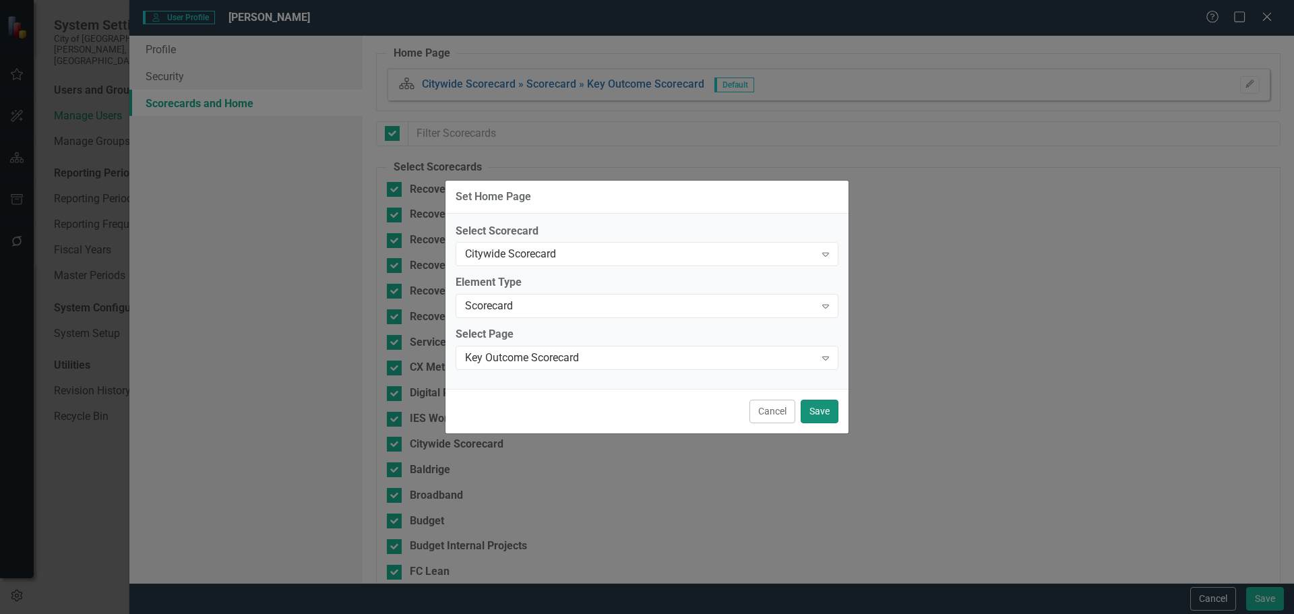
click at [820, 413] on button "Save" at bounding box center [820, 412] width 38 height 24
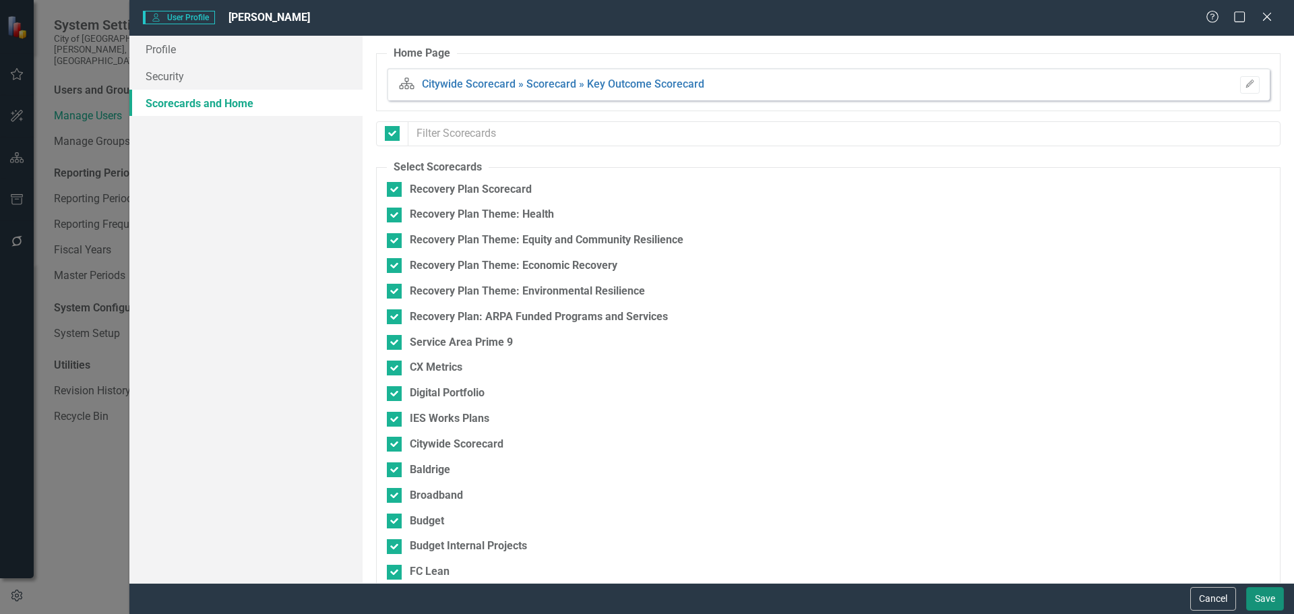
click at [1258, 599] on button "Save" at bounding box center [1266, 599] width 38 height 24
